Goal: Task Accomplishment & Management: Use online tool/utility

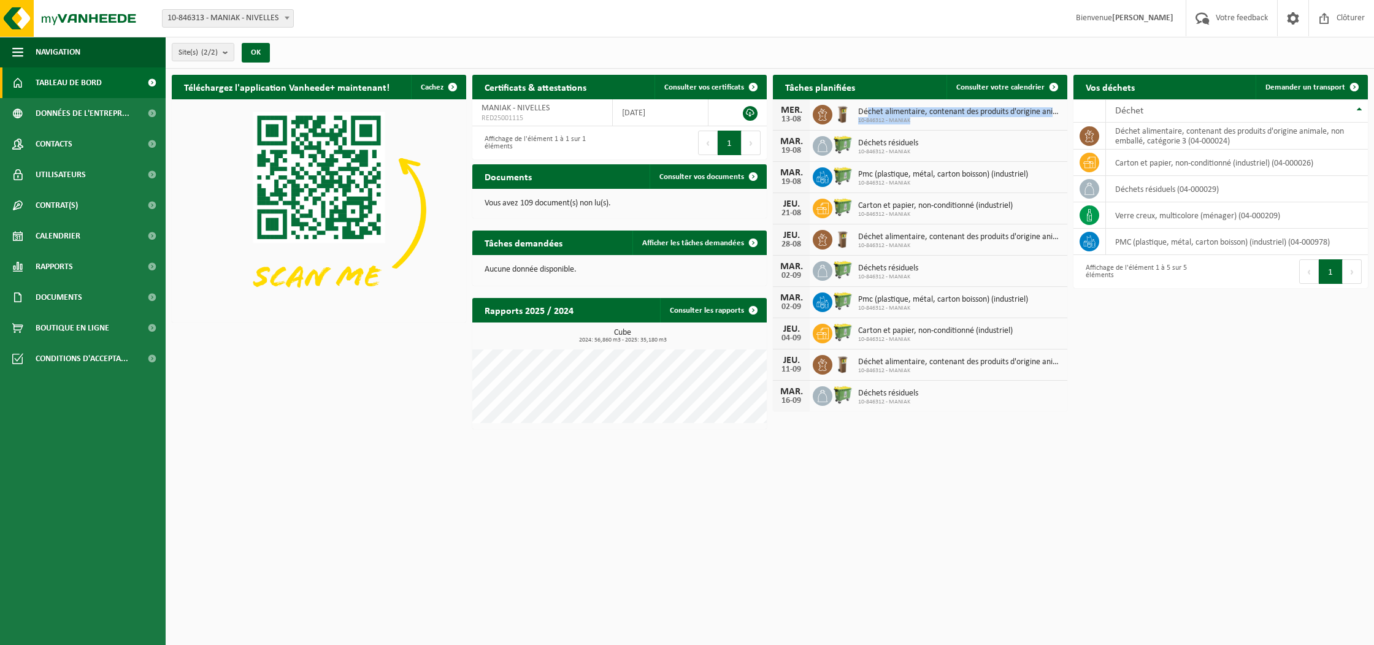
drag, startPoint x: 868, startPoint y: 111, endPoint x: 979, endPoint y: 117, distance: 110.6
click at [978, 117] on div "Déchet alimentaire, contenant des produits d'origine animale, non emballé, caté…" at bounding box center [956, 114] width 209 height 19
click at [979, 117] on span "10-846312 - MANIAK" at bounding box center [959, 120] width 203 height 7
click at [996, 82] on link "Consulter votre calendrier" at bounding box center [1006, 87] width 120 height 25
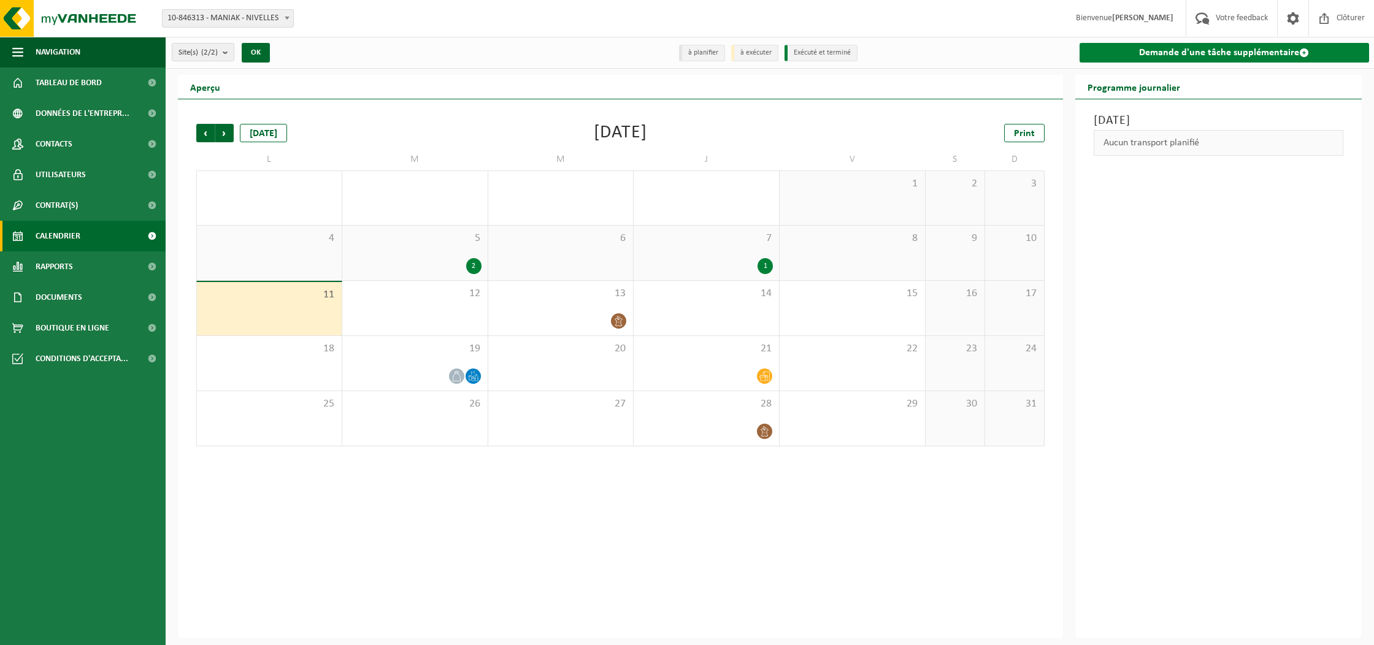
click at [1240, 56] on link "Demande d'une tâche supplémentaire" at bounding box center [1224, 53] width 290 height 20
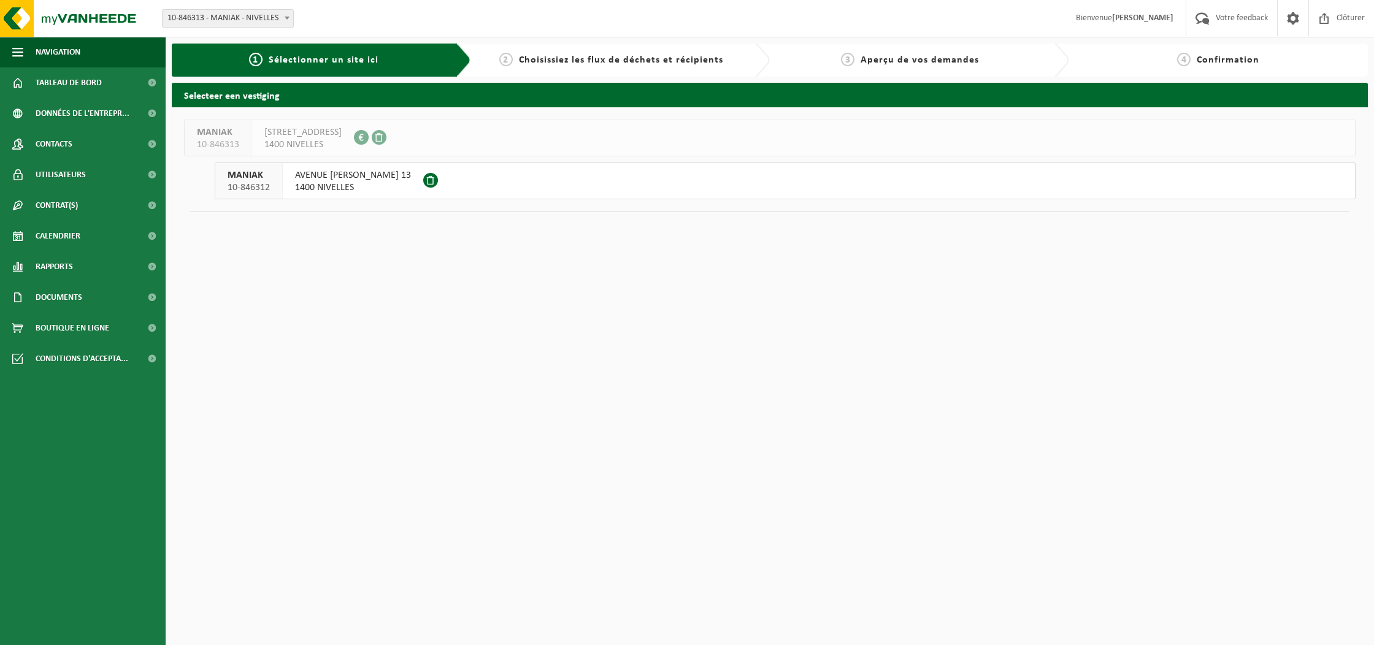
click at [353, 184] on span "1400 NIVELLES" at bounding box center [353, 188] width 116 height 12
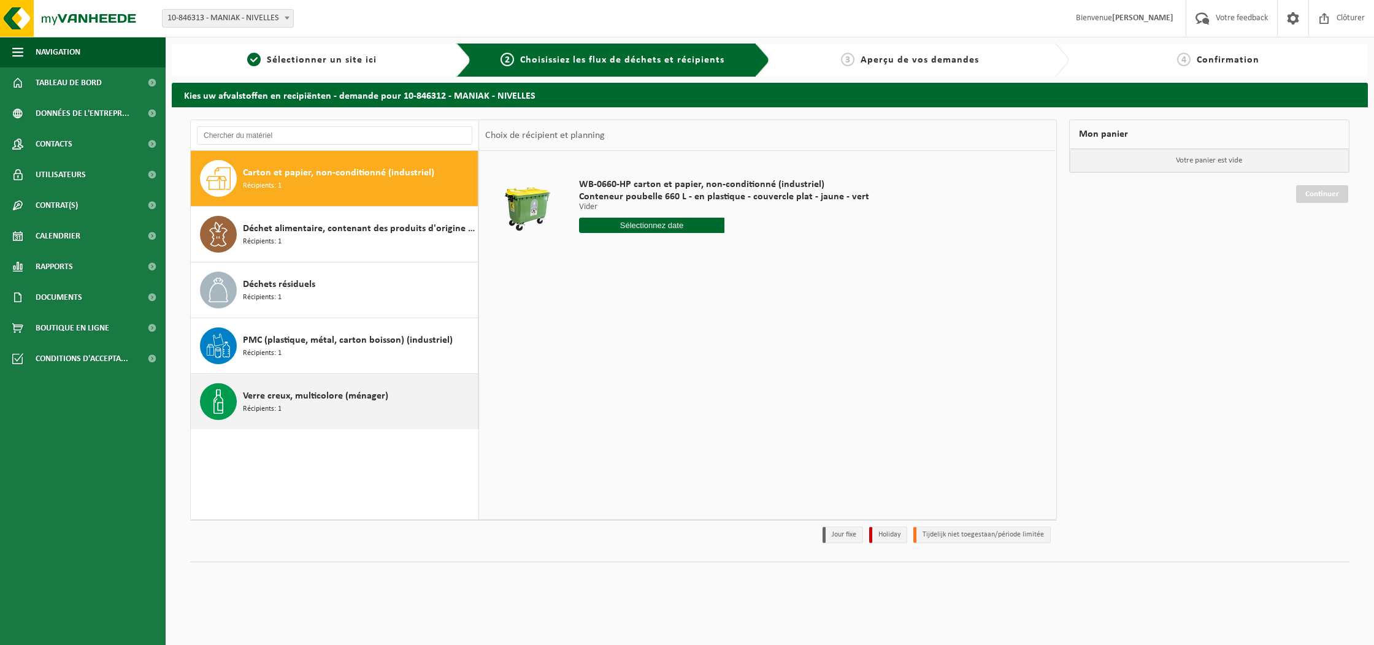
click at [351, 396] on span "Verre creux, multicolore (ménager)" at bounding box center [315, 396] width 145 height 15
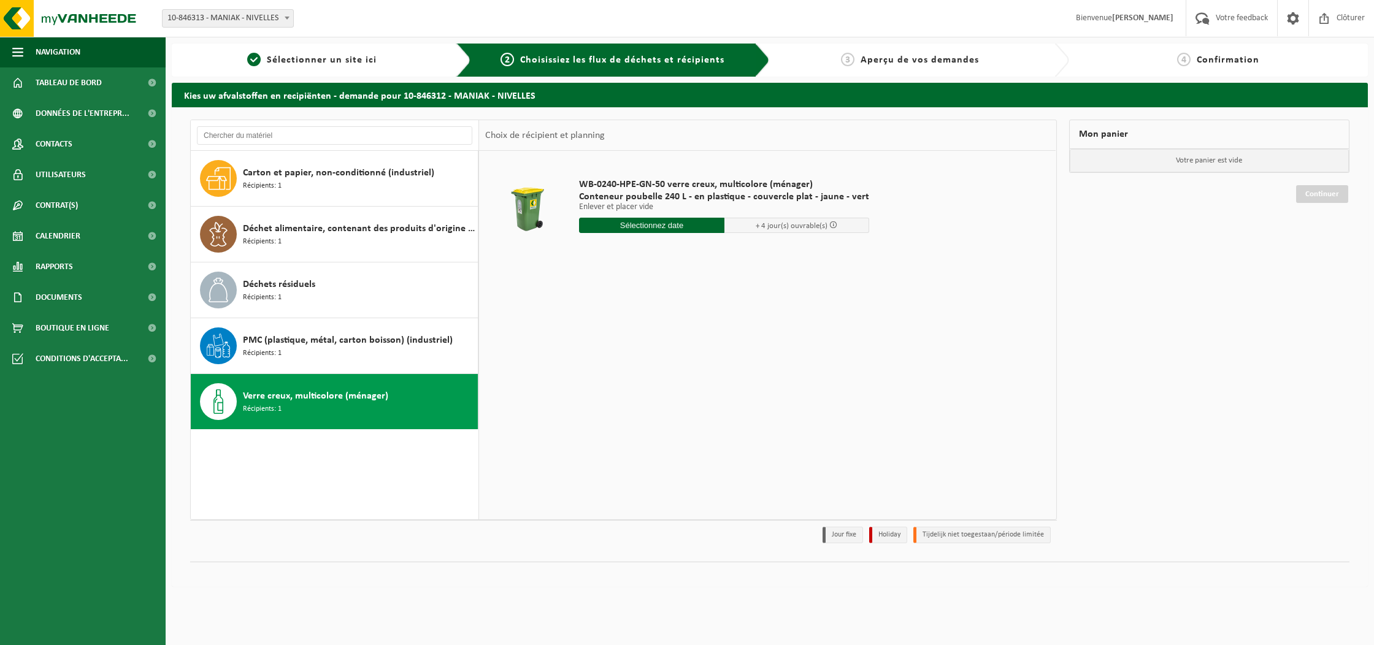
click at [645, 223] on input "text" at bounding box center [651, 225] width 145 height 15
click at [628, 331] on div "13" at bounding box center [633, 334] width 21 height 20
type input "à partir de 2025-08-13"
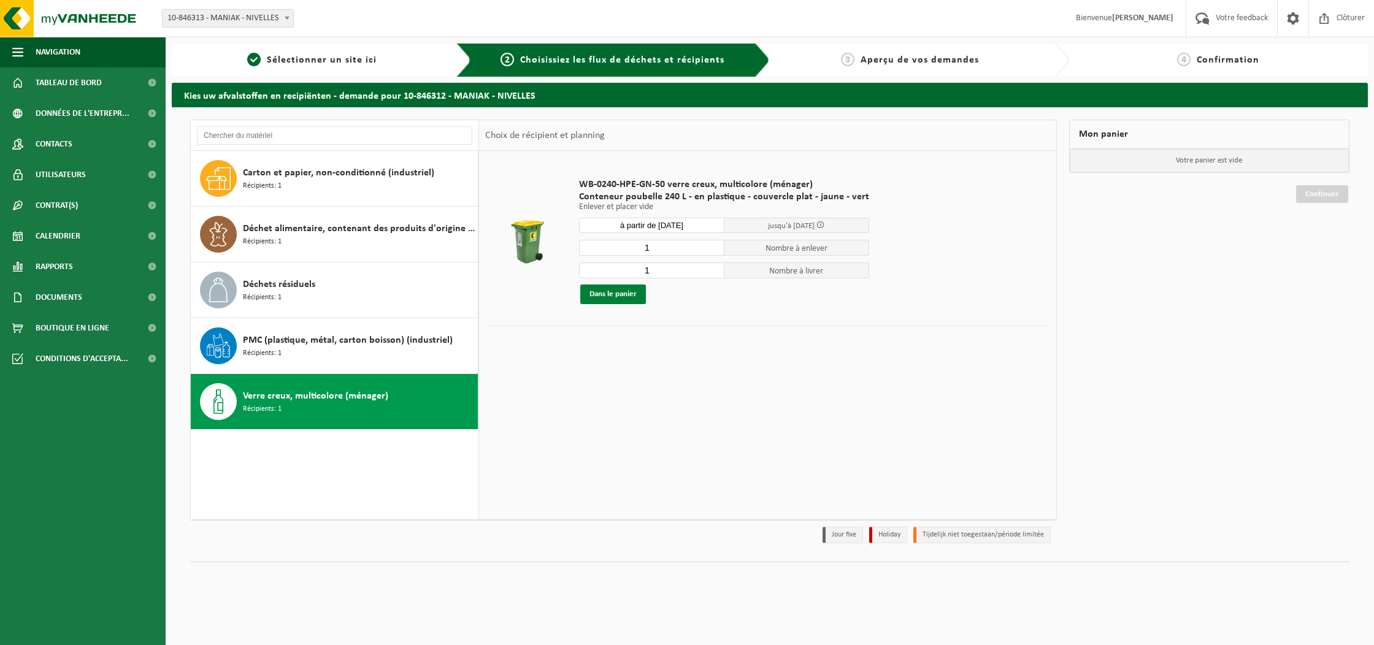
click at [613, 296] on button "Dans le panier" at bounding box center [613, 295] width 66 height 20
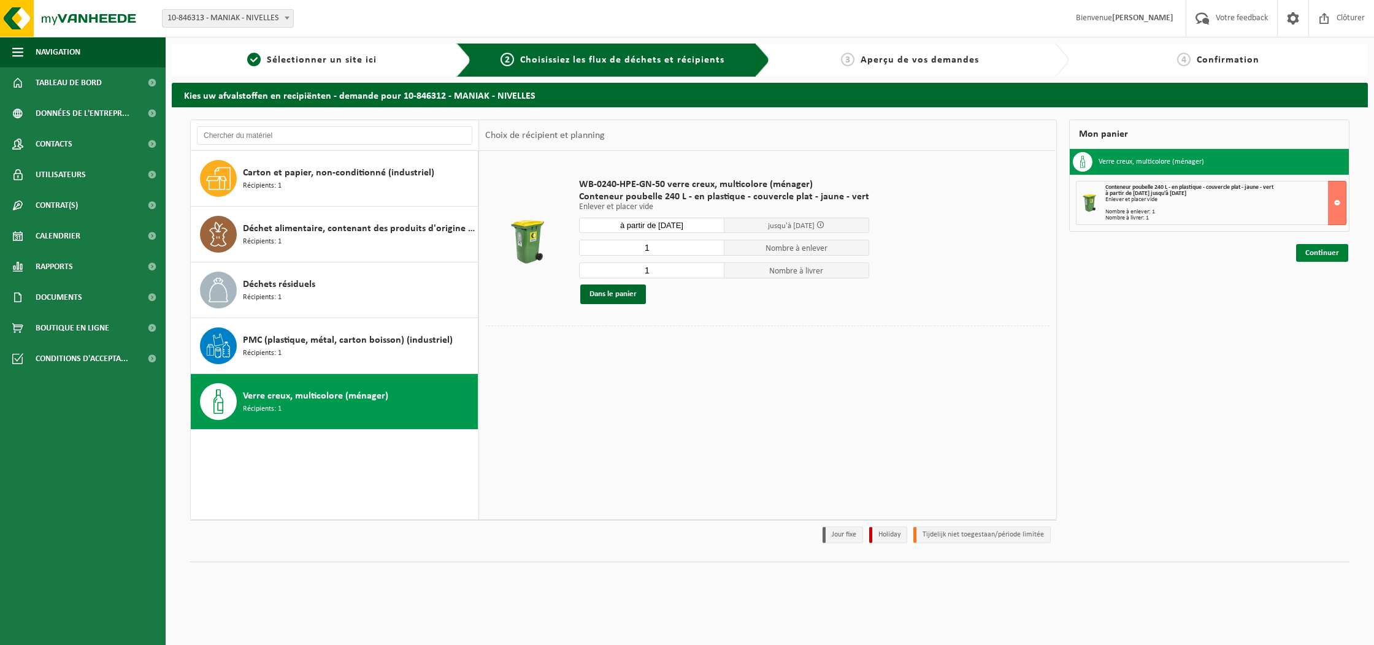
click at [1322, 247] on link "Continuer" at bounding box center [1322, 253] width 52 height 18
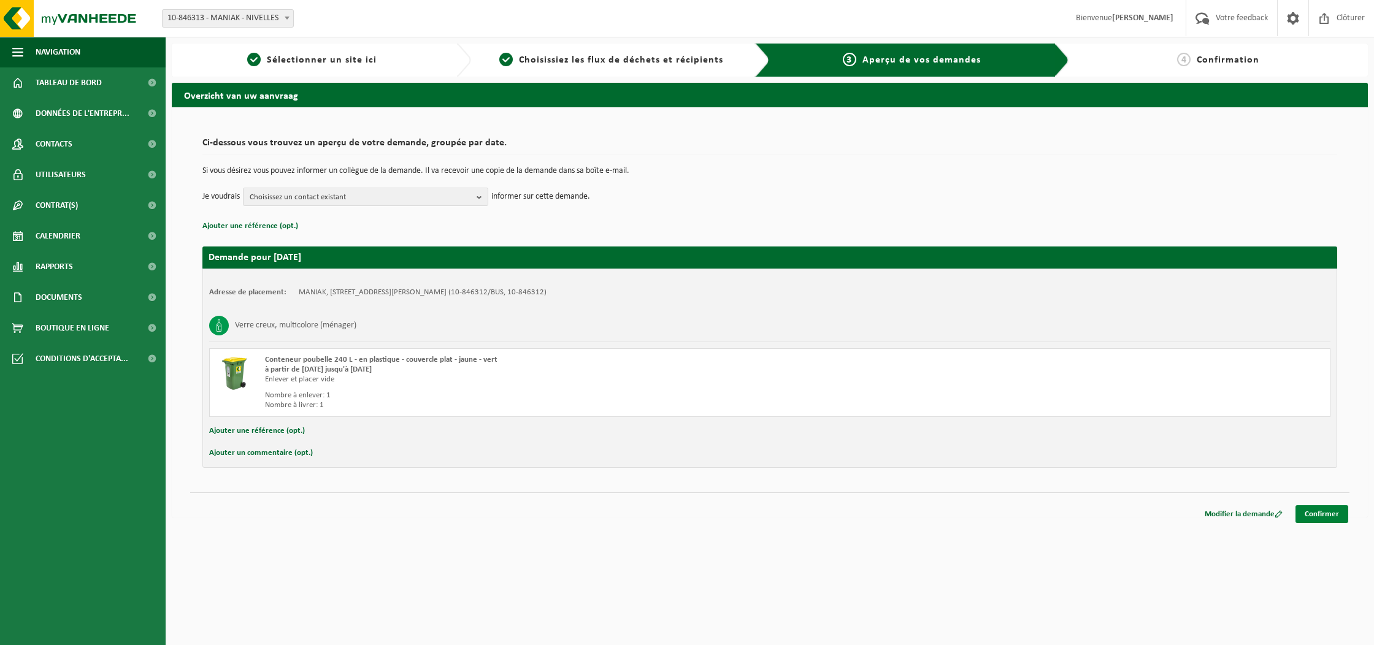
click at [1314, 514] on link "Confirmer" at bounding box center [1321, 514] width 53 height 18
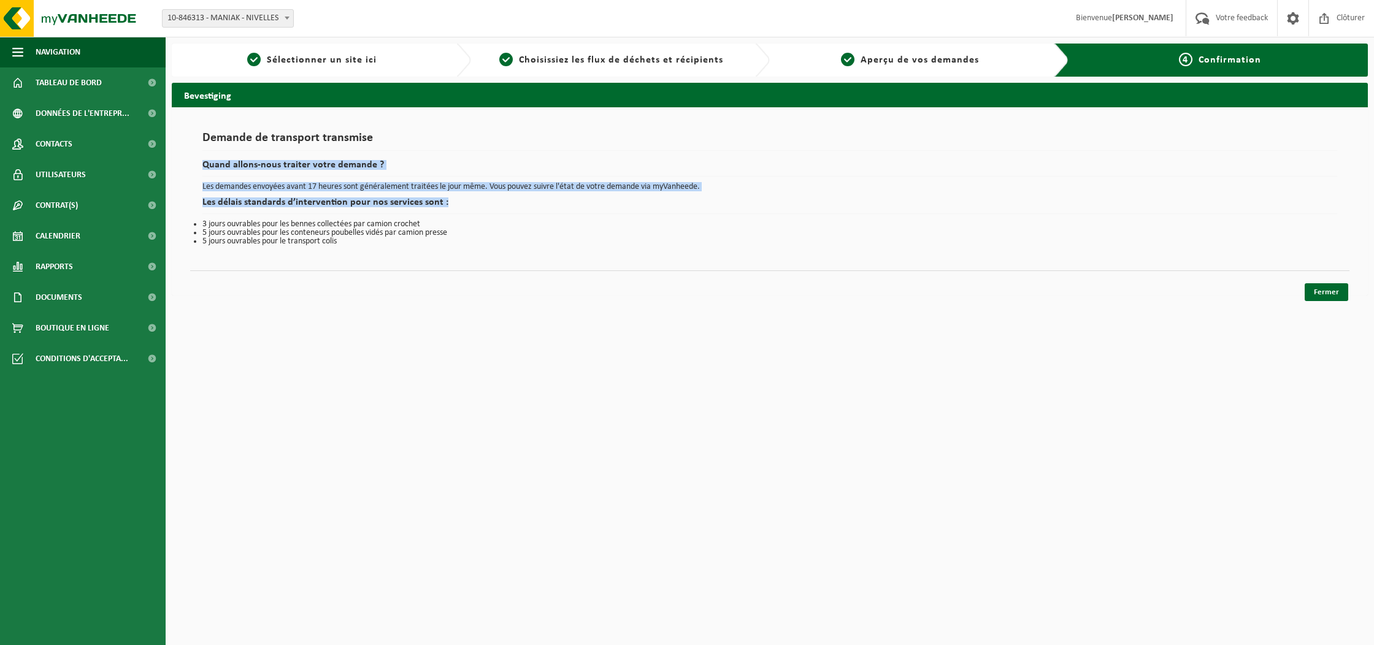
drag, startPoint x: 317, startPoint y: 170, endPoint x: 377, endPoint y: 219, distance: 77.1
click at [369, 218] on div "Demande de transport transmise Quand allons-nous traiter votre demande ? Les de…" at bounding box center [769, 189] width 1135 height 114
click at [378, 219] on div "Demande de transport transmise Quand allons-nous traiter votre demande ? Les de…" at bounding box center [769, 189] width 1135 height 114
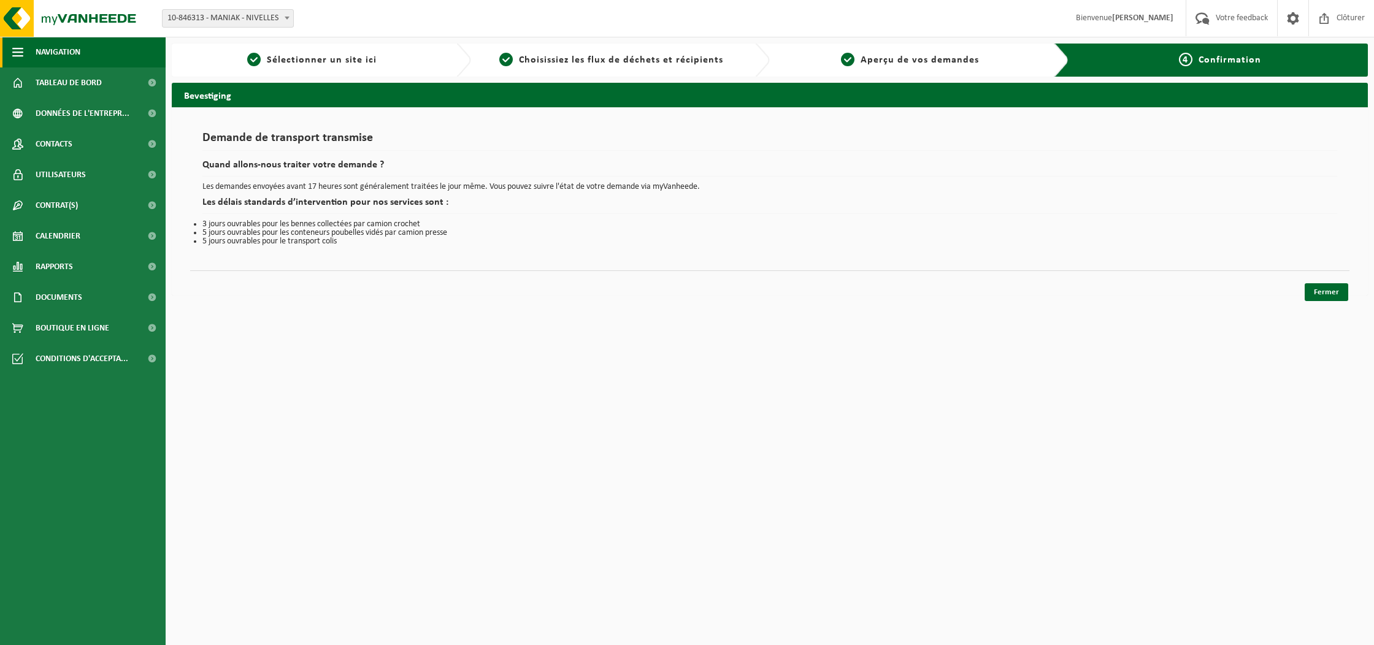
click at [64, 58] on span "Navigation" at bounding box center [58, 52] width 45 height 31
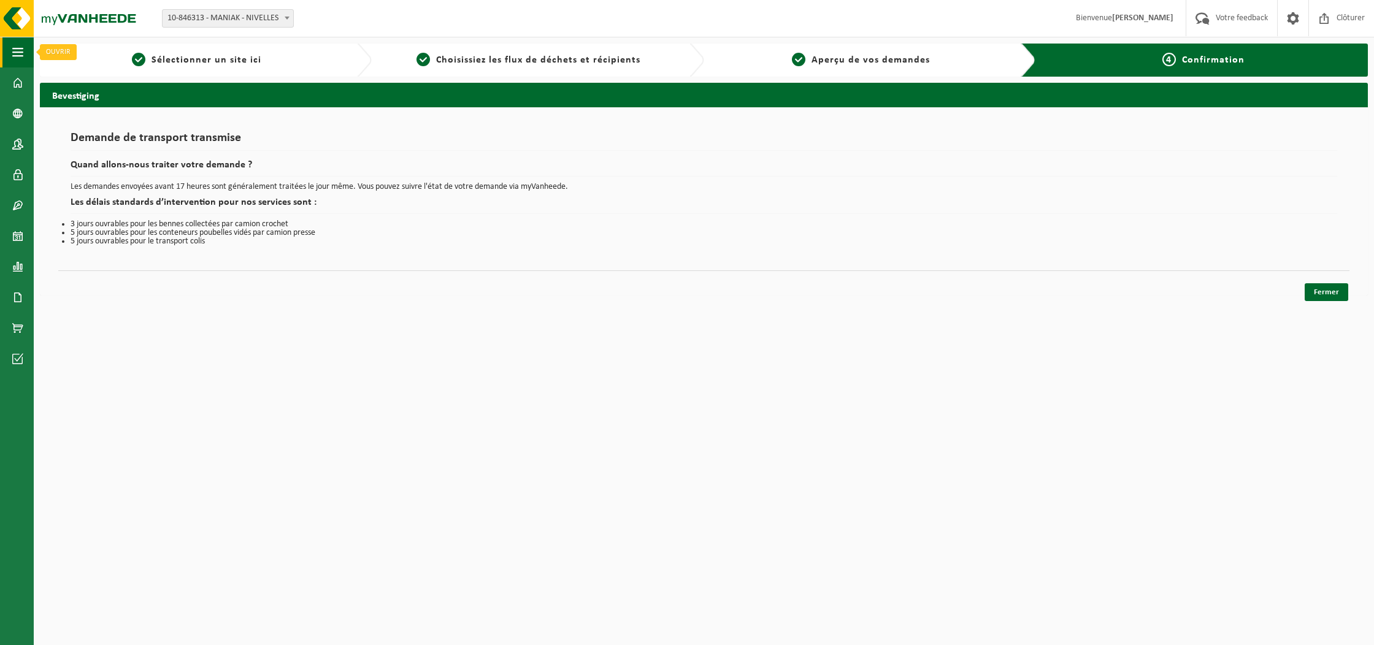
click at [18, 44] on span "button" at bounding box center [17, 52] width 11 height 31
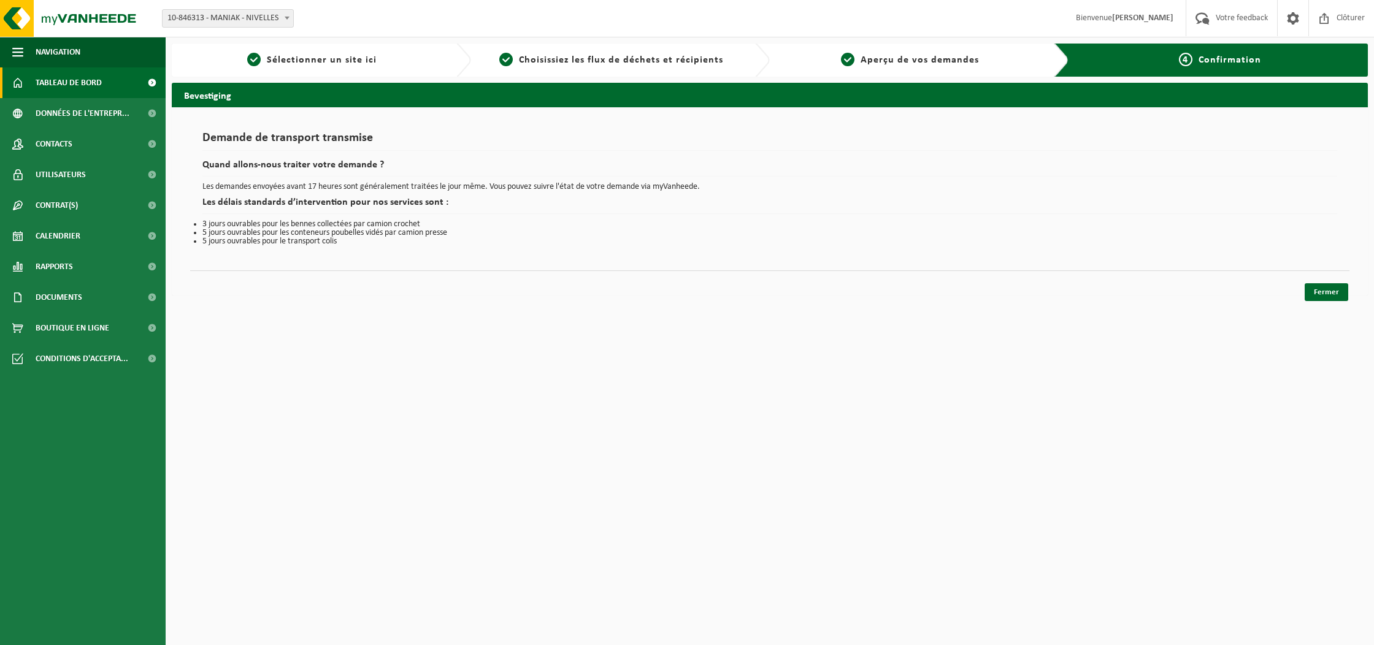
click at [52, 91] on span "Tableau de bord" at bounding box center [69, 82] width 66 height 31
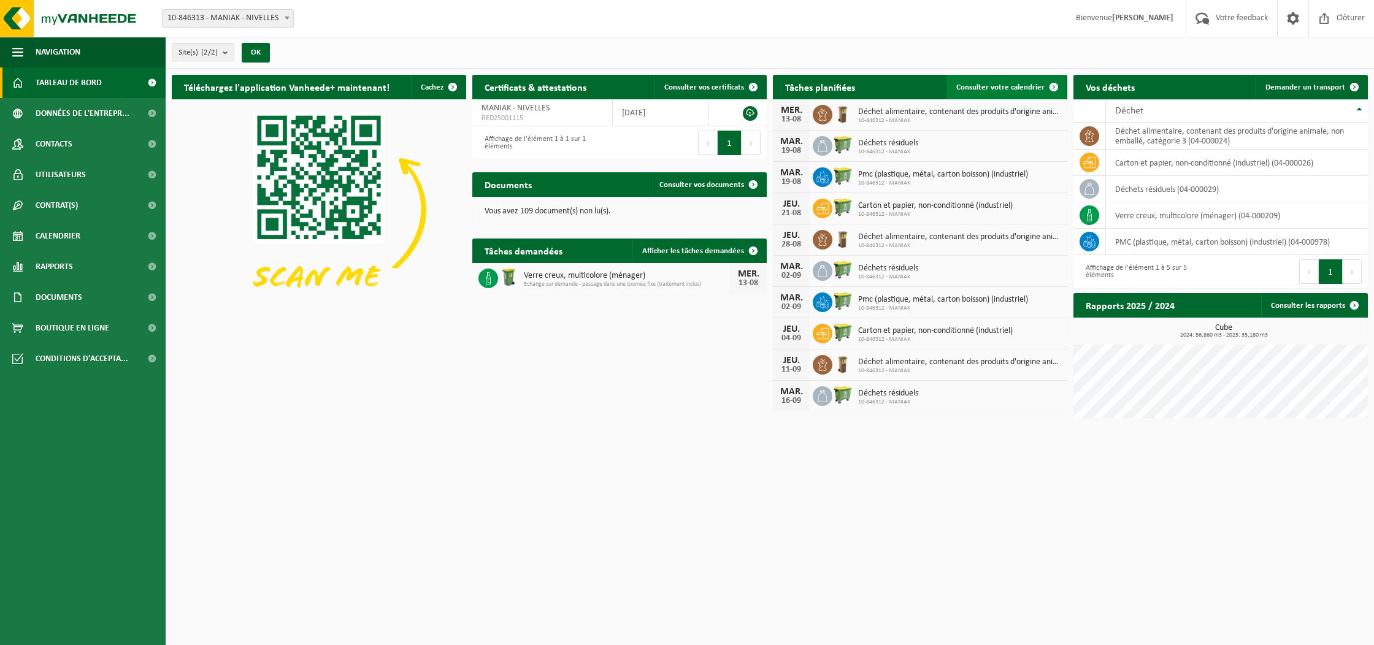
click at [1037, 89] on span "Consulter votre calendrier" at bounding box center [1000, 87] width 88 height 8
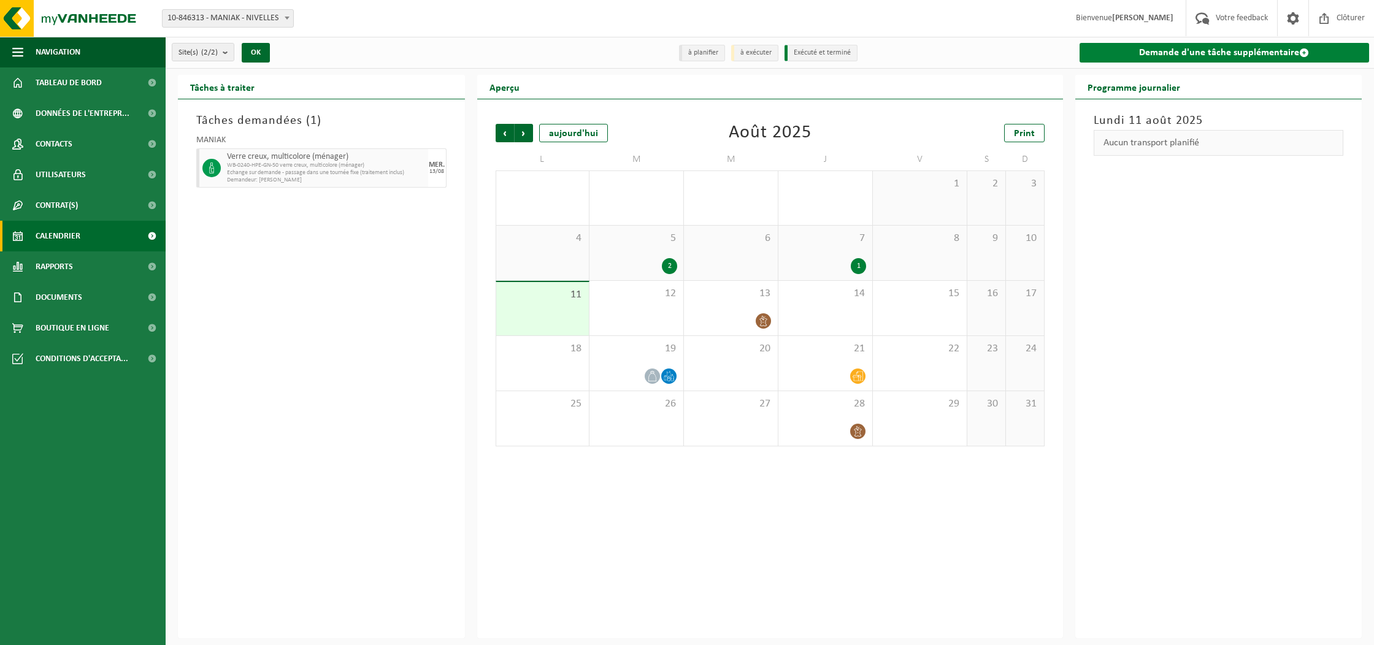
click at [1129, 61] on link "Demande d'une tâche supplémentaire" at bounding box center [1224, 53] width 290 height 20
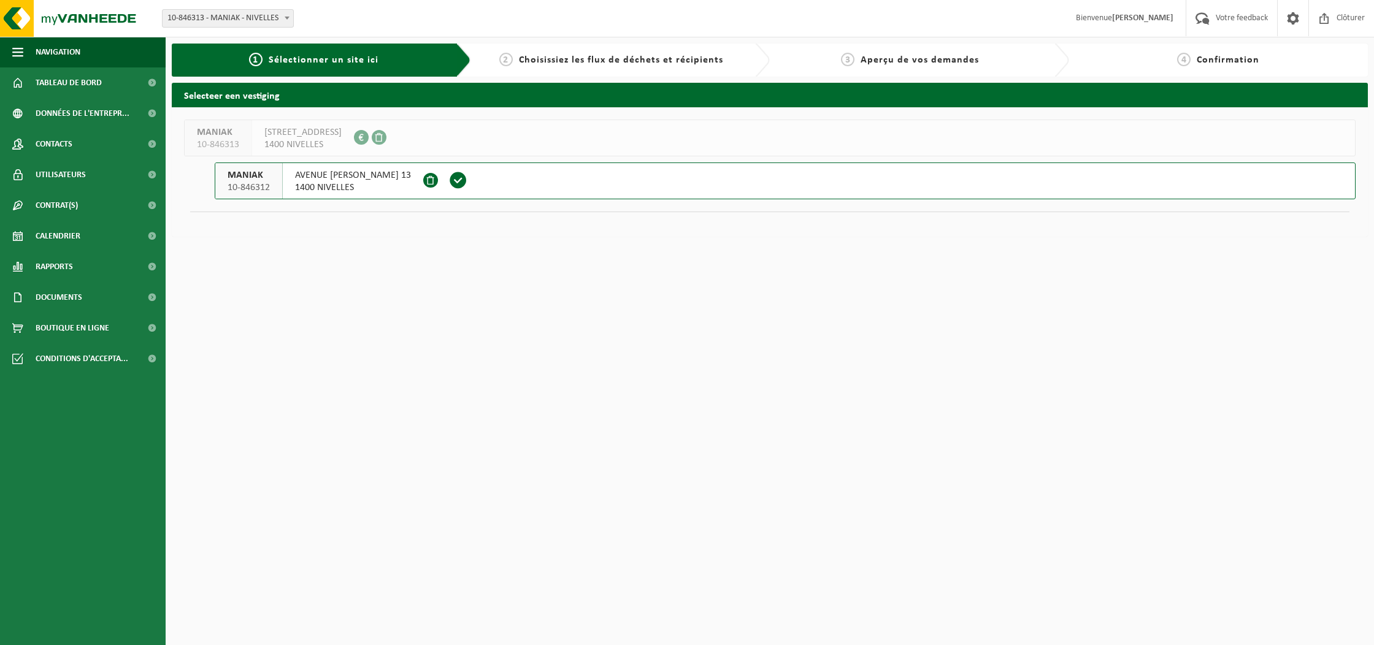
click at [379, 174] on span "AVENUE JEAN MONNET 13" at bounding box center [353, 175] width 116 height 12
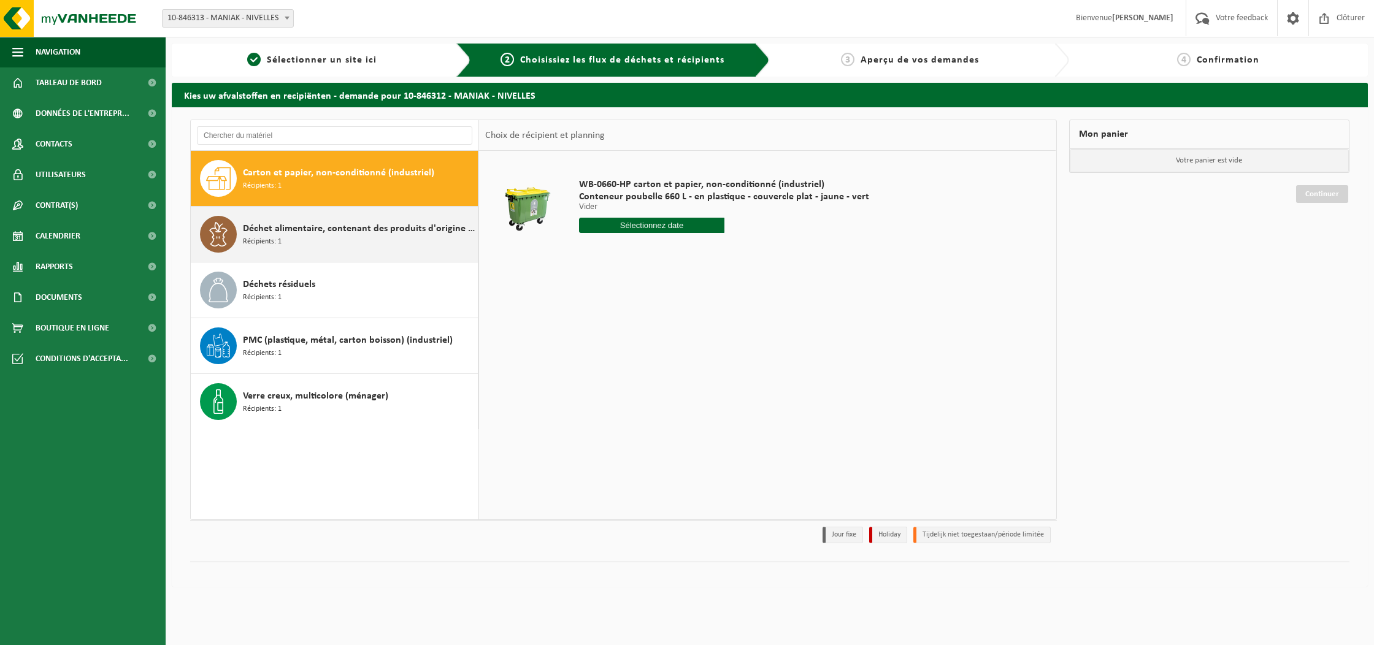
click at [365, 243] on div "Déchet alimentaire, contenant des produits d'origine animale, non emballé, caté…" at bounding box center [359, 234] width 232 height 37
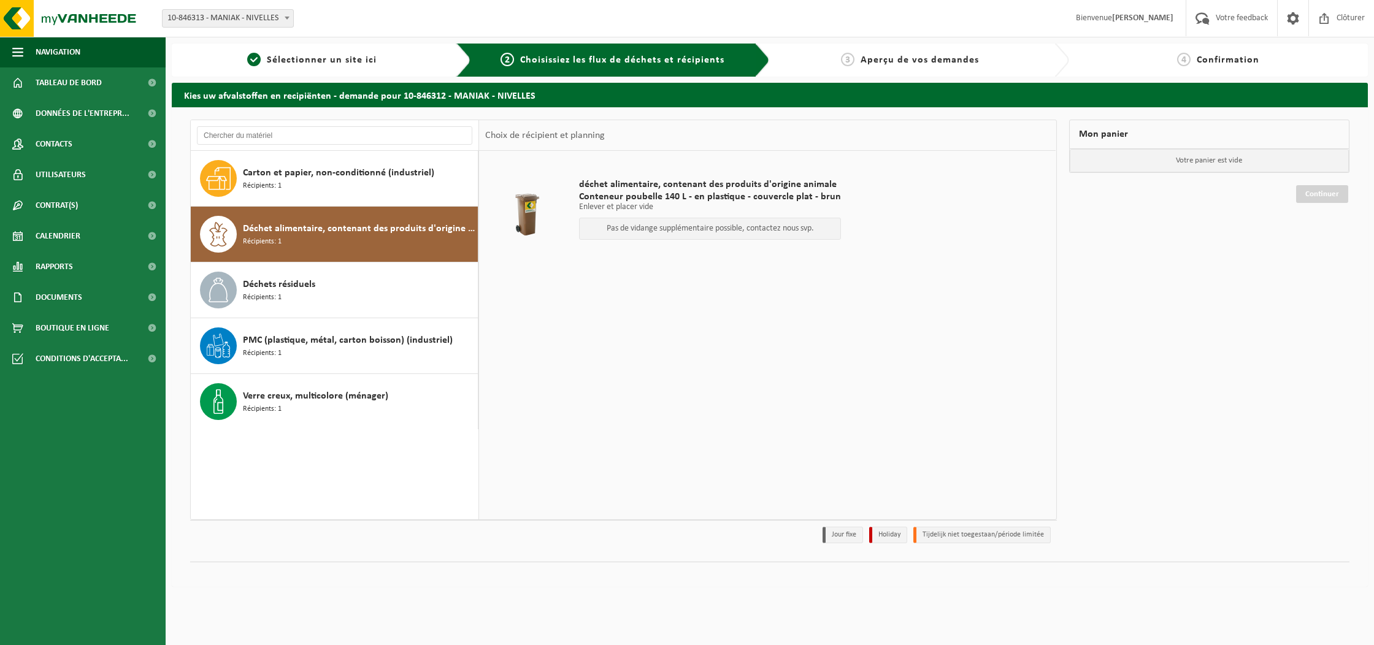
click at [793, 224] on p "Pas de vidange supplémentaire possible, contactez nous svp." at bounding box center [710, 228] width 248 height 9
drag, startPoint x: 1225, startPoint y: 151, endPoint x: 1221, endPoint y: 132, distance: 20.2
click at [1225, 151] on p "Votre panier est vide" at bounding box center [1210, 160] width 280 height 23
